Goal: Information Seeking & Learning: Understand process/instructions

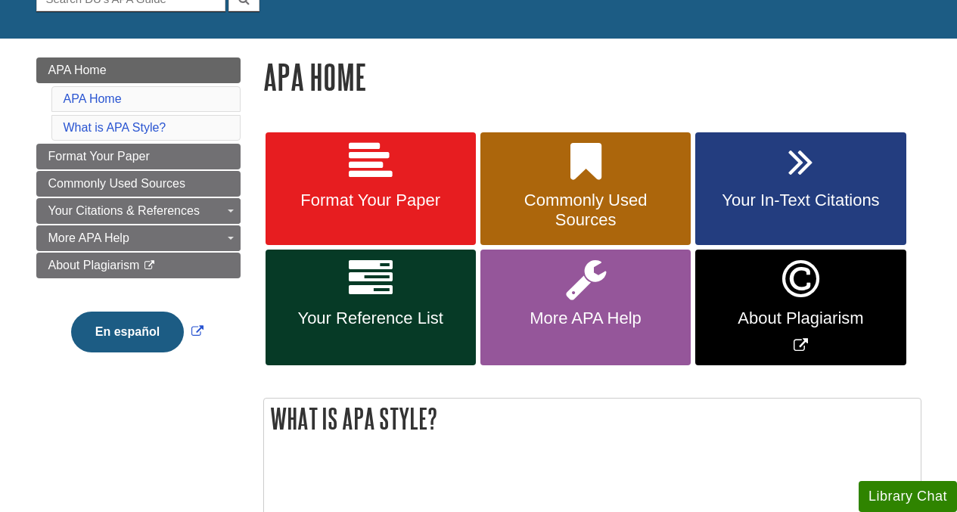
scroll to position [179, 0]
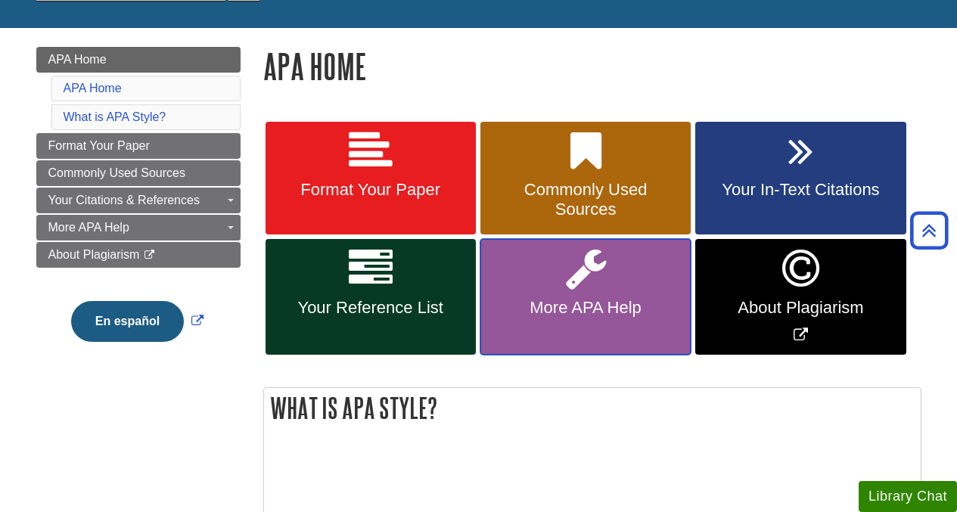
click at [630, 284] on link "More APA Help" at bounding box center [586, 297] width 210 height 116
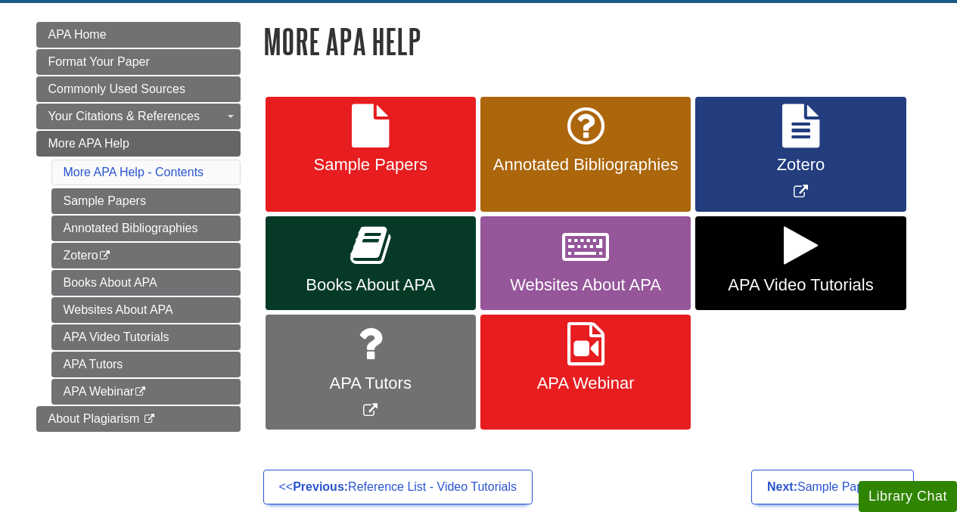
scroll to position [218, 0]
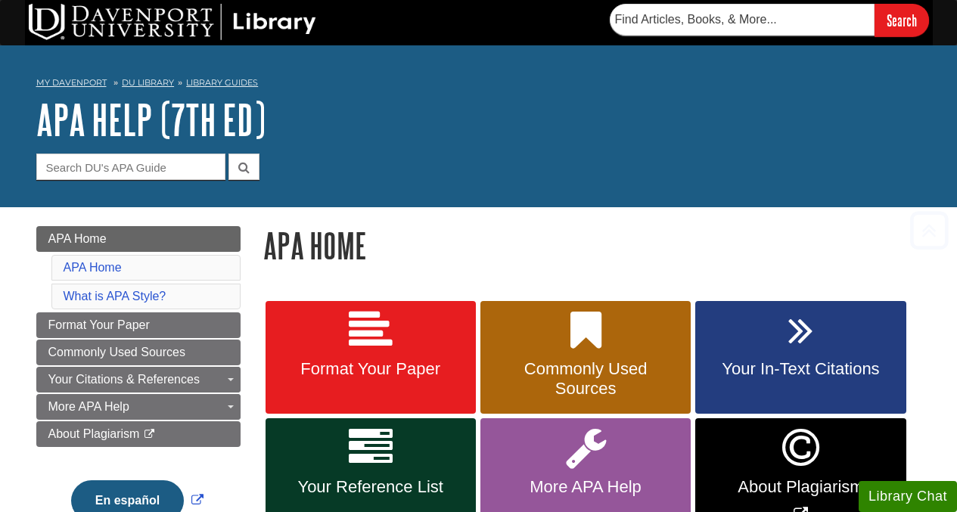
scroll to position [179, 0]
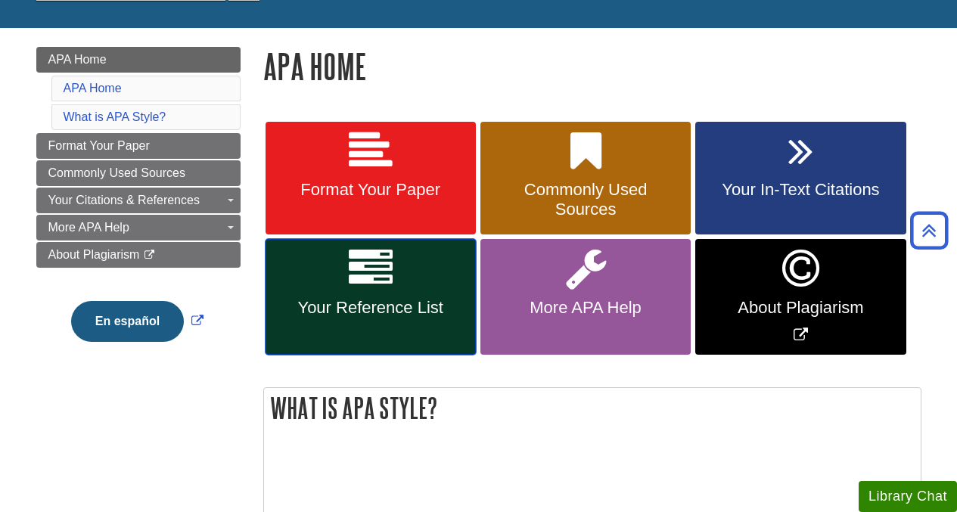
click at [375, 294] on link "Your Reference List" at bounding box center [371, 297] width 210 height 116
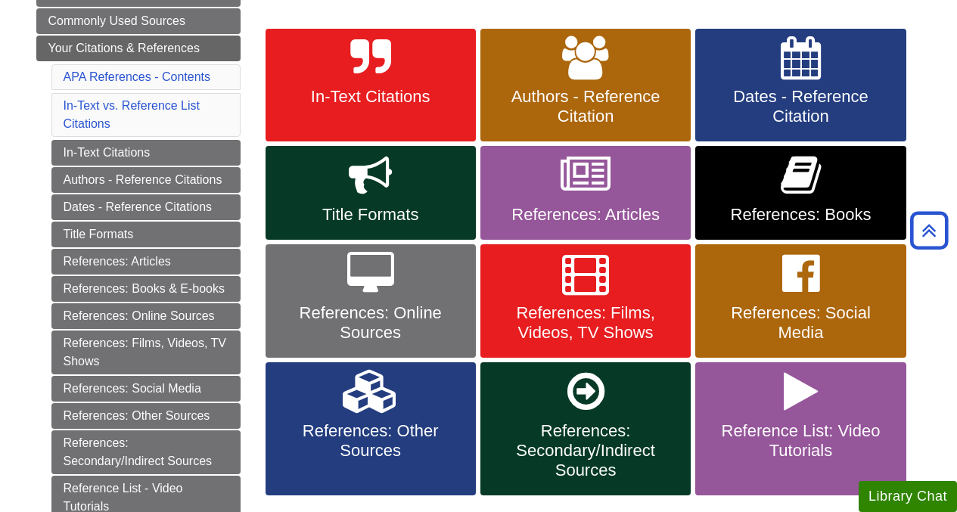
scroll to position [209, 0]
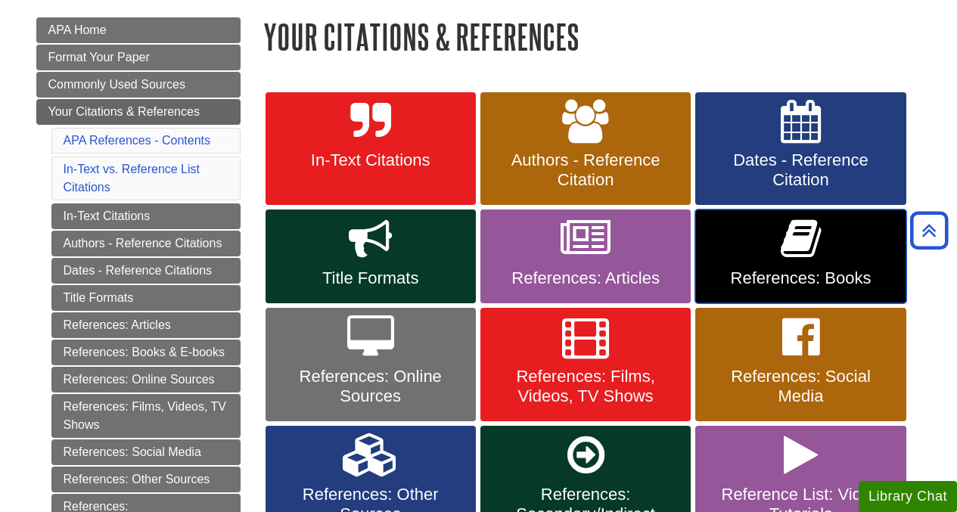
click at [761, 241] on link "References: Books" at bounding box center [800, 257] width 210 height 94
